Goal: Entertainment & Leisure: Consume media (video, audio)

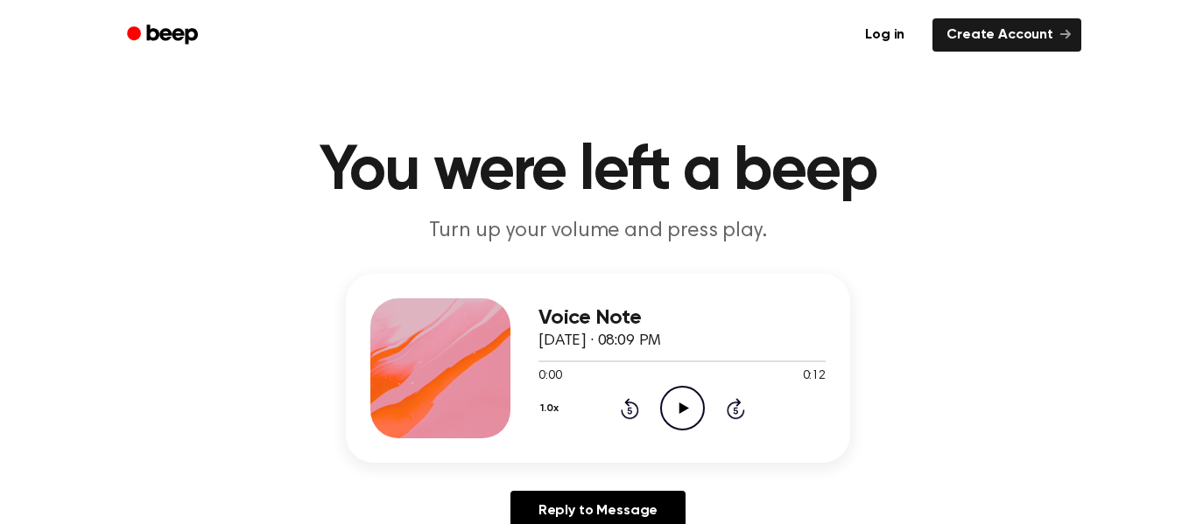
click at [664, 405] on icon "Play Audio" at bounding box center [682, 408] width 45 height 45
click at [670, 398] on icon "Pause Audio" at bounding box center [682, 408] width 45 height 45
click at [684, 424] on icon "Play Audio" at bounding box center [682, 408] width 45 height 45
click at [629, 410] on icon at bounding box center [629, 410] width 4 height 7
click at [629, 412] on icon "Rewind 5 seconds" at bounding box center [629, 408] width 19 height 23
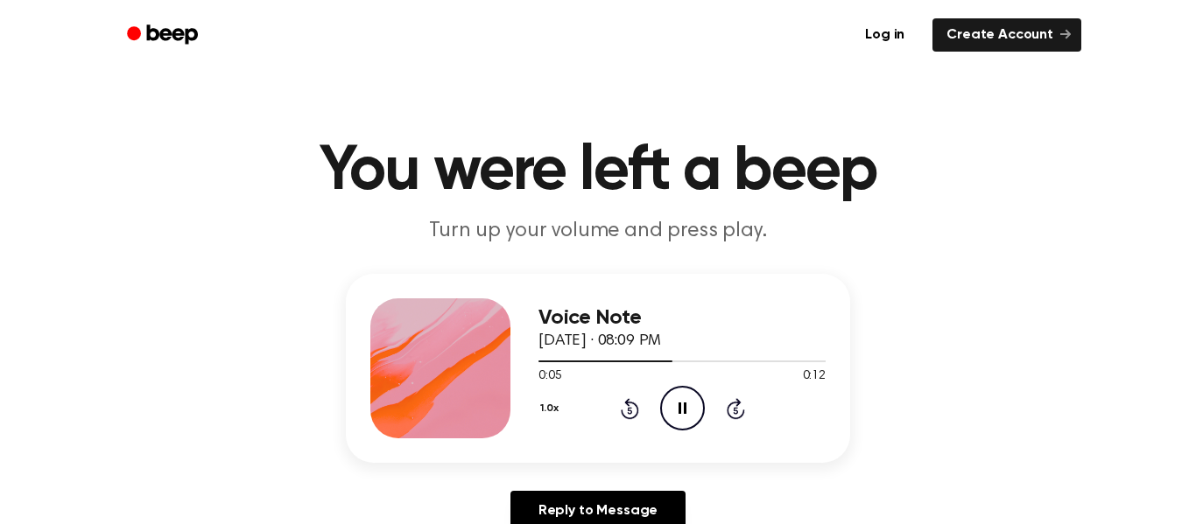
click at [669, 404] on icon "Pause Audio" at bounding box center [682, 408] width 45 height 45
click at [624, 411] on icon "Rewind 5 seconds" at bounding box center [629, 408] width 19 height 23
click at [691, 416] on icon "Play Audio" at bounding box center [682, 408] width 45 height 45
click at [691, 416] on icon "Pause Audio" at bounding box center [682, 408] width 45 height 45
click at [691, 416] on icon "Play Audio" at bounding box center [682, 408] width 45 height 45
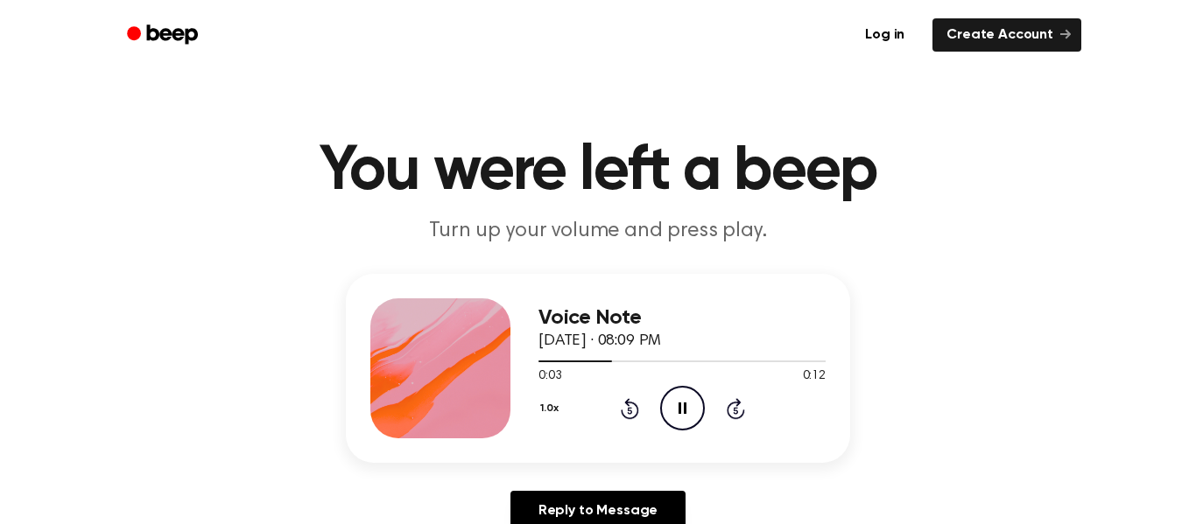
click at [691, 416] on icon "Pause Audio" at bounding box center [682, 408] width 45 height 45
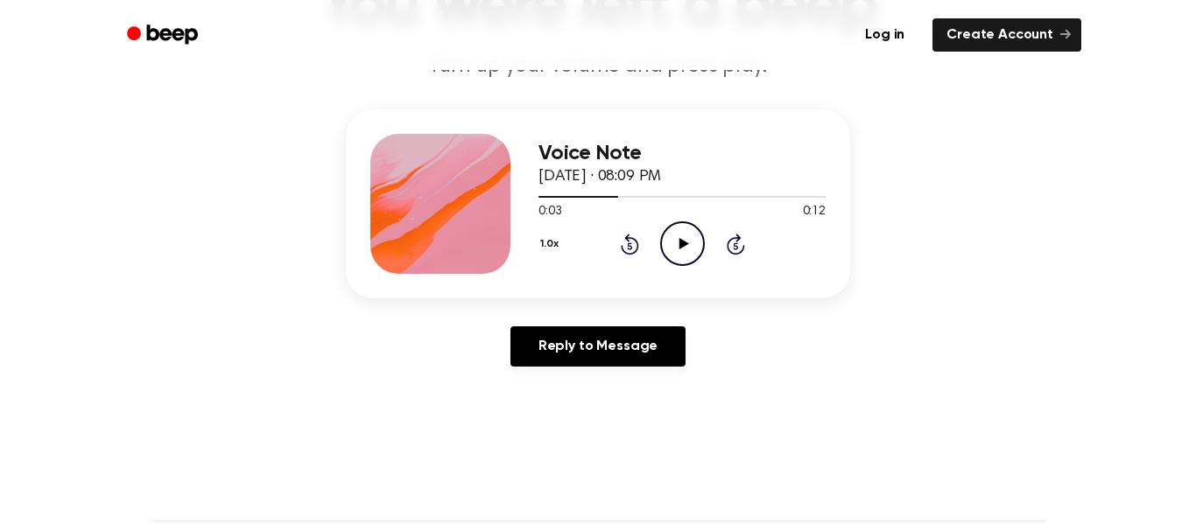
click at [629, 246] on icon at bounding box center [629, 245] width 4 height 7
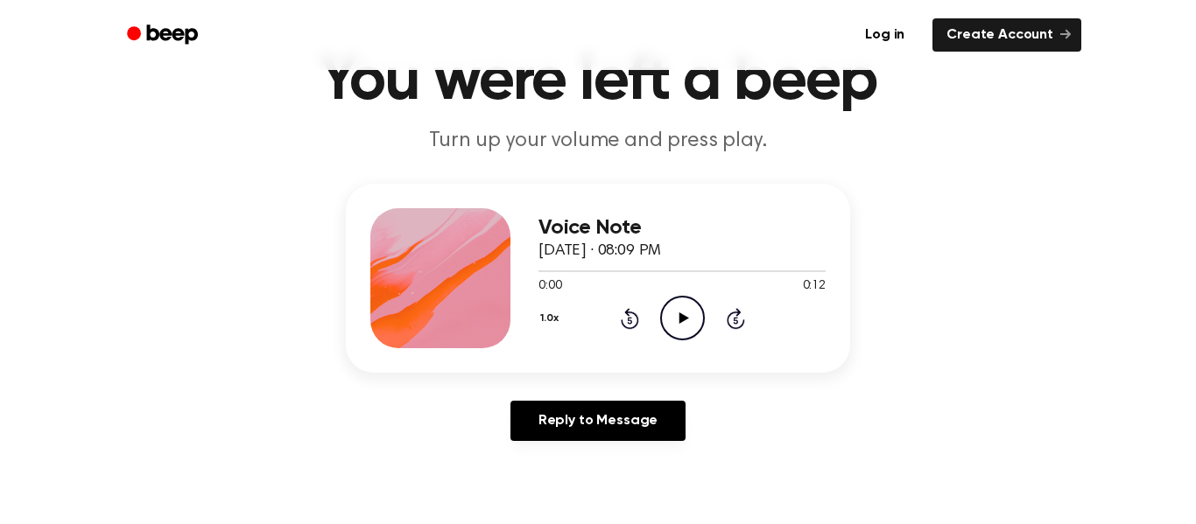
scroll to position [88, 0]
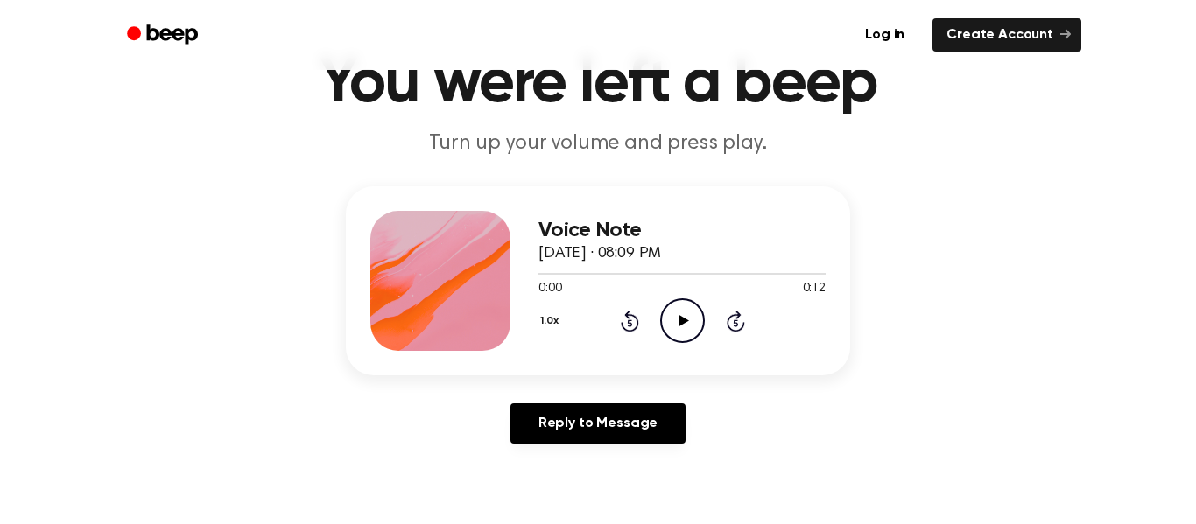
click at [690, 319] on icon "Play Audio" at bounding box center [682, 320] width 45 height 45
click at [690, 319] on icon "Pause Audio" at bounding box center [682, 320] width 45 height 45
click at [690, 319] on icon "Play Audio" at bounding box center [682, 320] width 45 height 45
click at [690, 319] on icon "Pause Audio" at bounding box center [682, 320] width 45 height 45
click at [690, 319] on icon "Play Audio" at bounding box center [682, 320] width 45 height 45
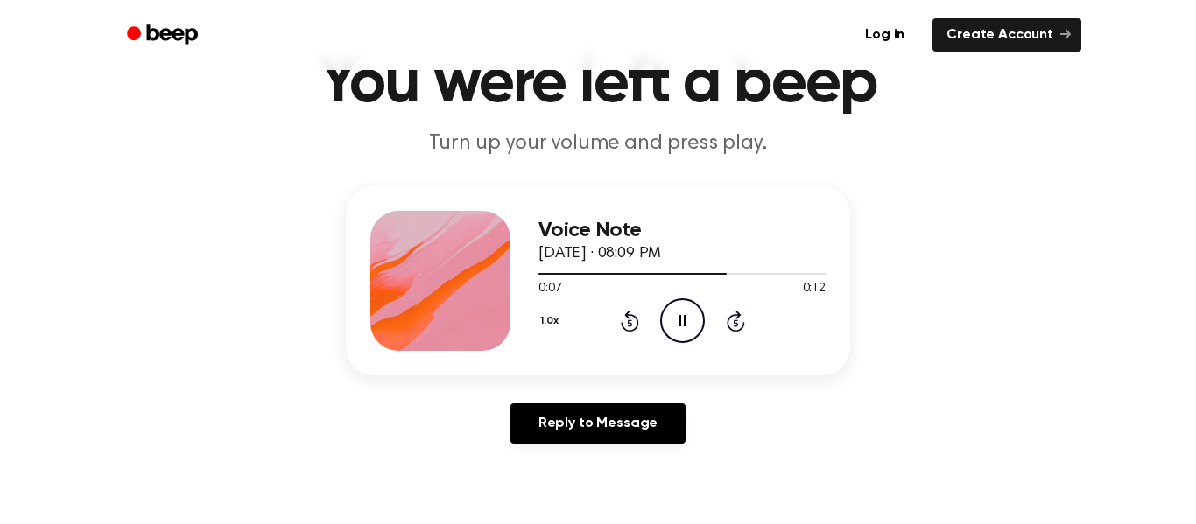
click at [690, 319] on icon "Pause Audio" at bounding box center [682, 320] width 45 height 45
click at [690, 319] on icon "Play Audio" at bounding box center [682, 320] width 45 height 45
click at [622, 318] on icon "Rewind 5 seconds" at bounding box center [629, 321] width 19 height 23
click at [701, 312] on circle at bounding box center [682, 320] width 43 height 43
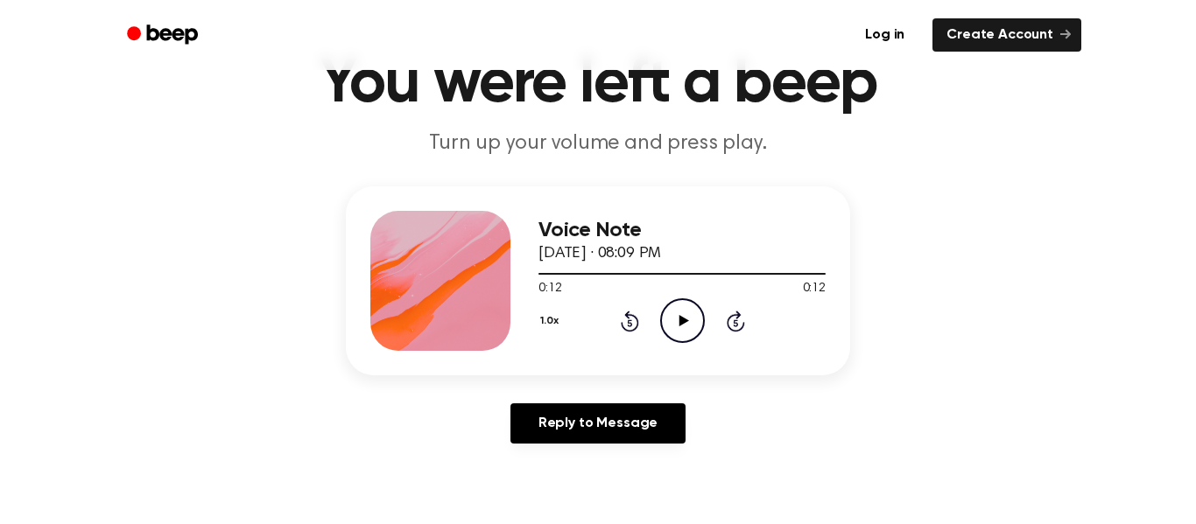
click at [667, 312] on icon "Play Audio" at bounding box center [682, 320] width 45 height 45
click at [667, 312] on icon "Pause Audio" at bounding box center [682, 320] width 45 height 45
click at [667, 312] on icon "Play Audio" at bounding box center [682, 320] width 45 height 45
click at [667, 312] on icon "Pause Audio" at bounding box center [682, 320] width 45 height 45
click at [628, 319] on icon "Rewind 5 seconds" at bounding box center [629, 321] width 19 height 23
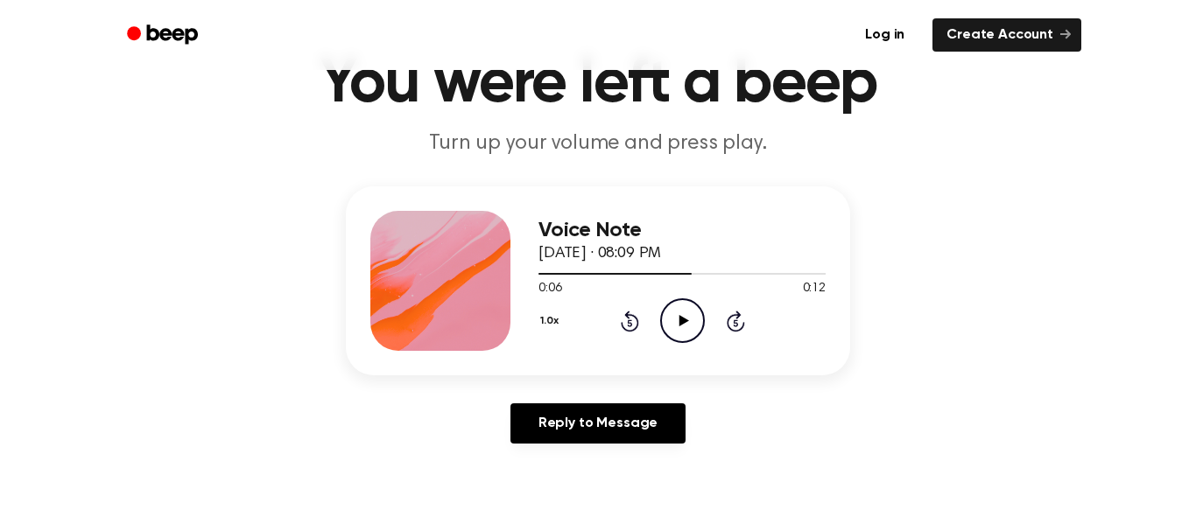
click at [682, 302] on icon "Play Audio" at bounding box center [682, 320] width 45 height 45
